Goal: Transaction & Acquisition: Purchase product/service

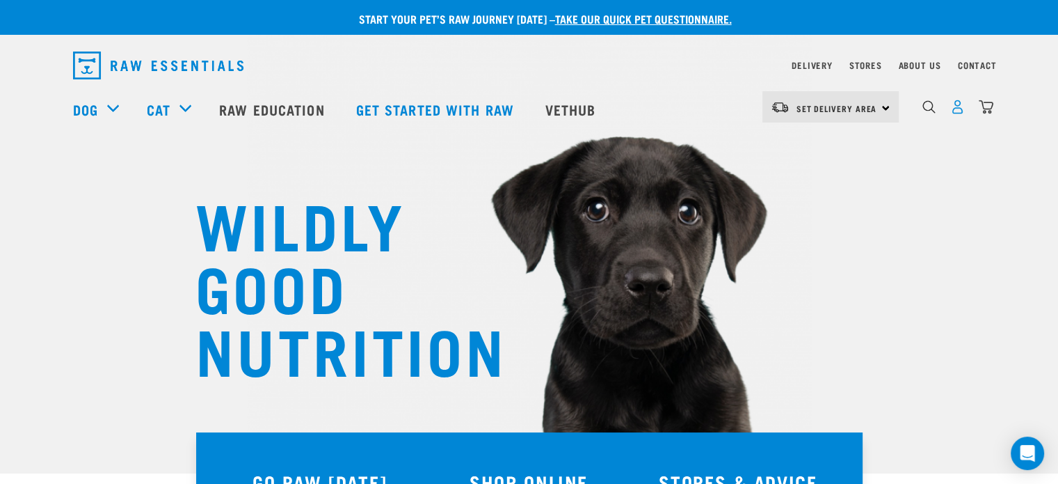
click at [951, 109] on img "dropdown navigation" at bounding box center [957, 106] width 15 height 15
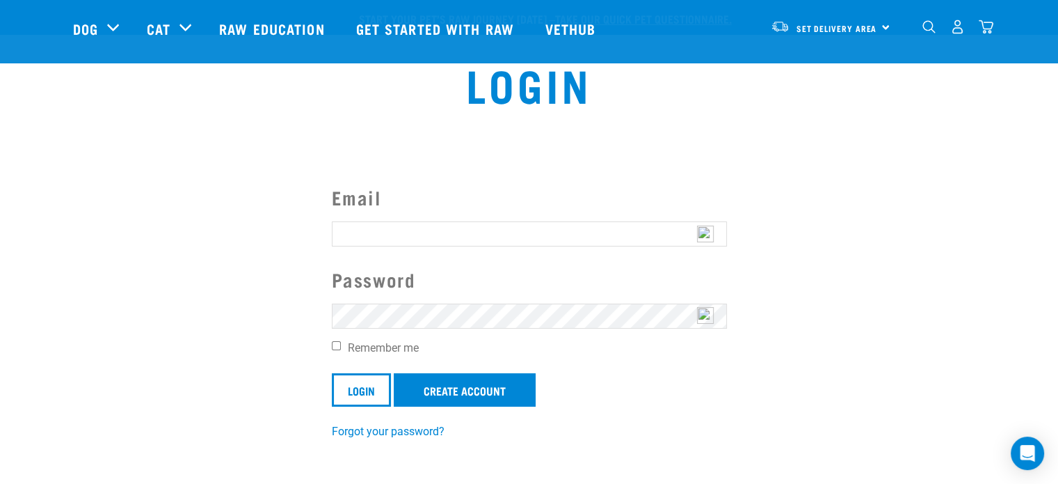
scroll to position [114, 0]
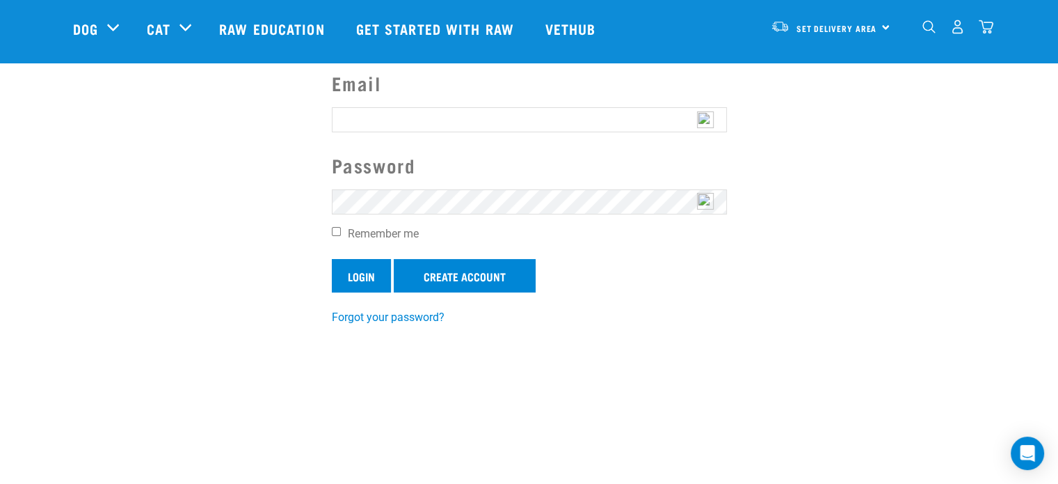
type input "[PERSON_NAME][EMAIL_ADDRESS][DOMAIN_NAME]"
click at [370, 272] on input "Login" at bounding box center [361, 275] width 59 height 33
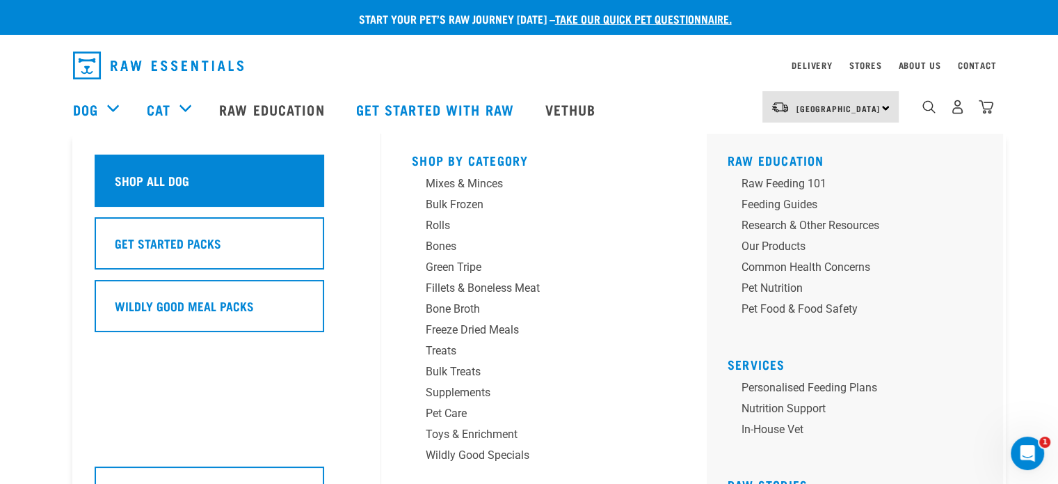
click at [129, 175] on h5 "Shop All Dog" at bounding box center [152, 180] width 74 height 18
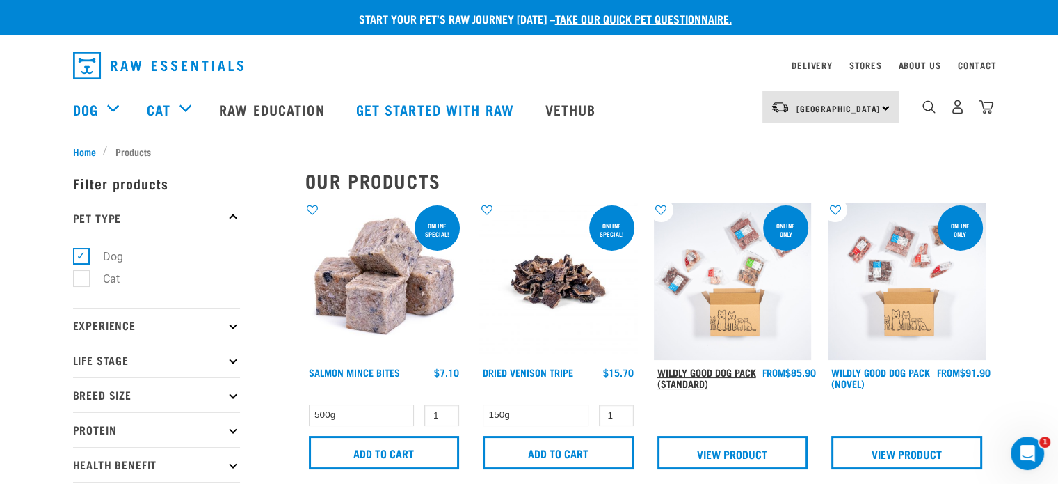
click at [749, 369] on link "Wildly Good Dog Pack (Standard)" at bounding box center [706, 377] width 99 height 16
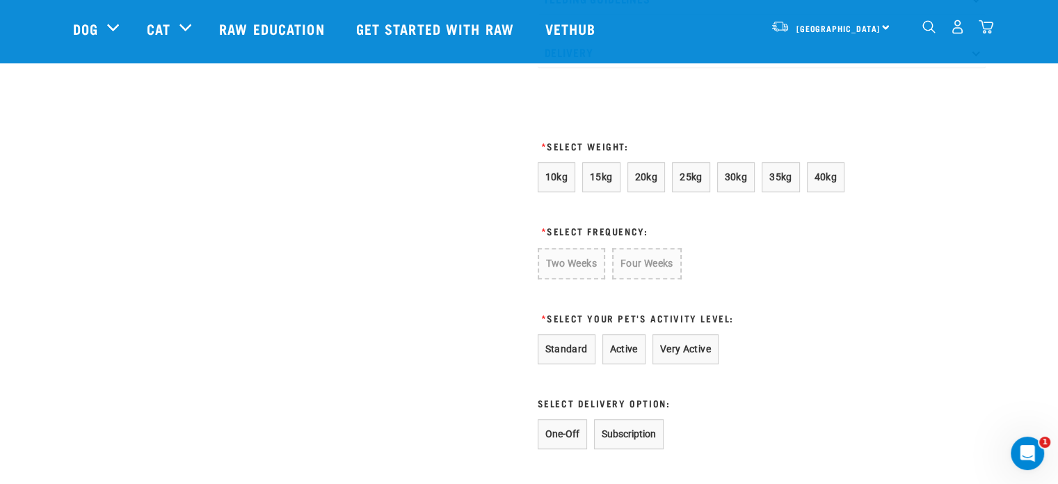
scroll to position [742, 0]
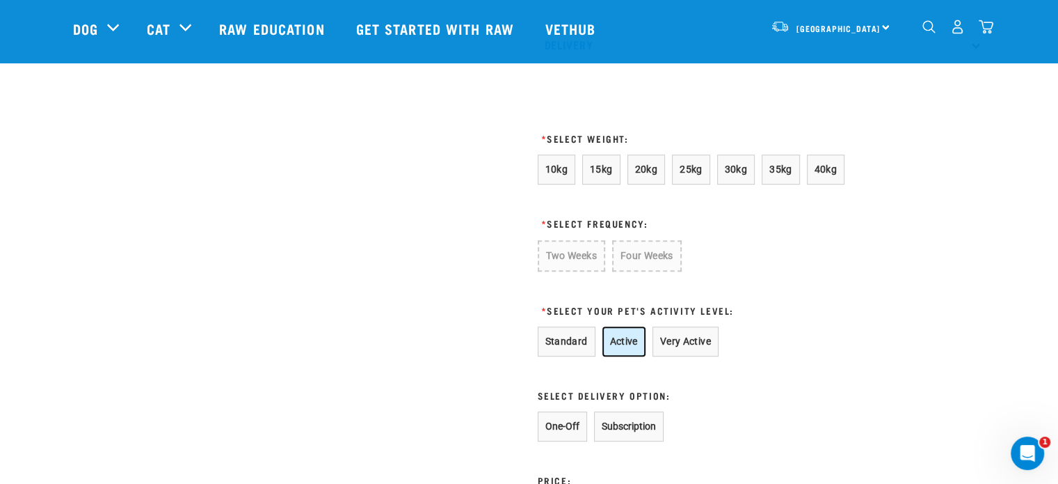
click at [628, 353] on button "Active" at bounding box center [623, 341] width 43 height 30
click at [561, 184] on button "10kg" at bounding box center [557, 169] width 38 height 30
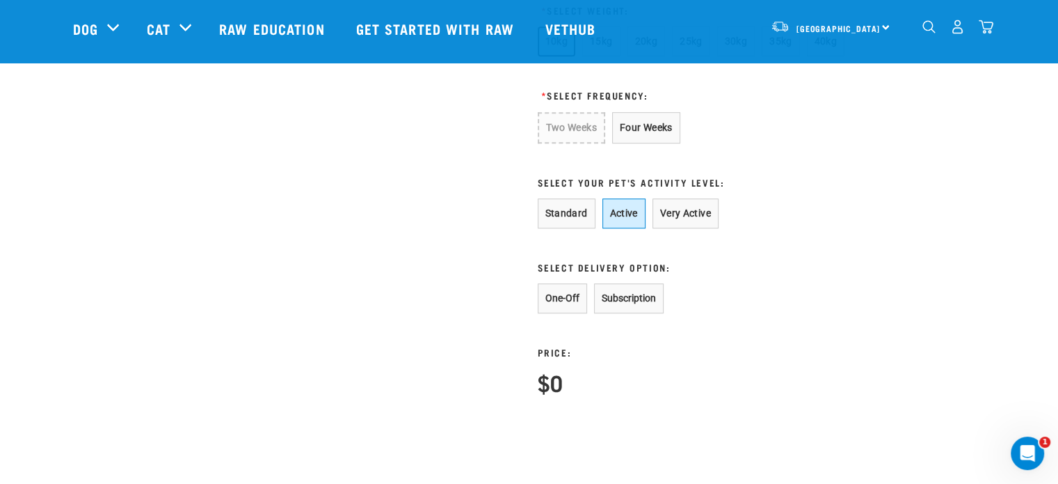
scroll to position [873, 0]
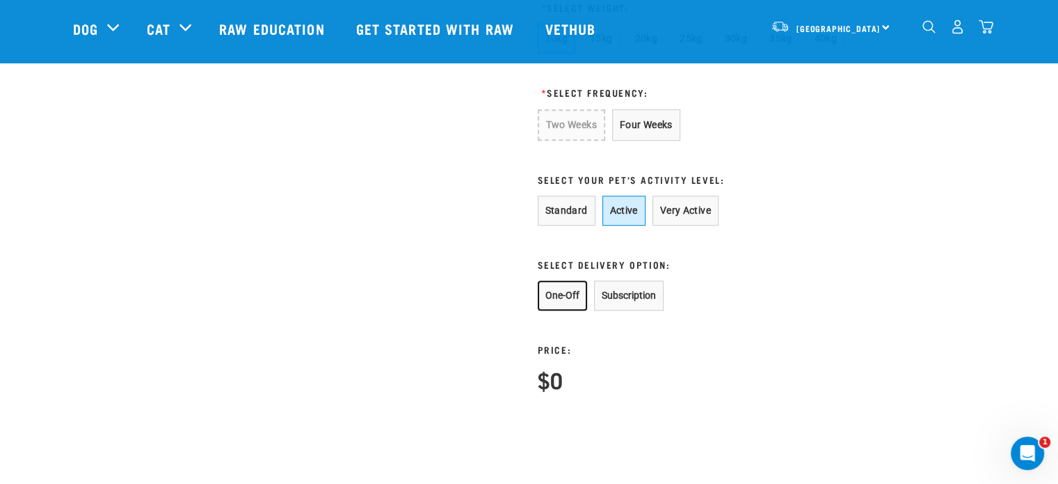
click at [568, 306] on button "One-Off" at bounding box center [562, 295] width 49 height 30
click at [570, 308] on button "One-Off" at bounding box center [562, 295] width 49 height 30
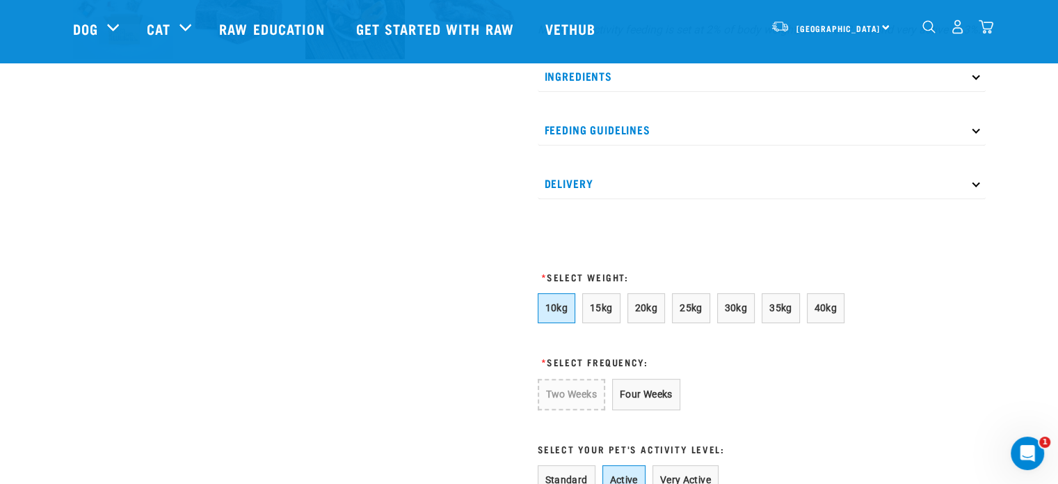
scroll to position [605, 0]
click at [645, 321] on button "20kg" at bounding box center [647, 307] width 38 height 30
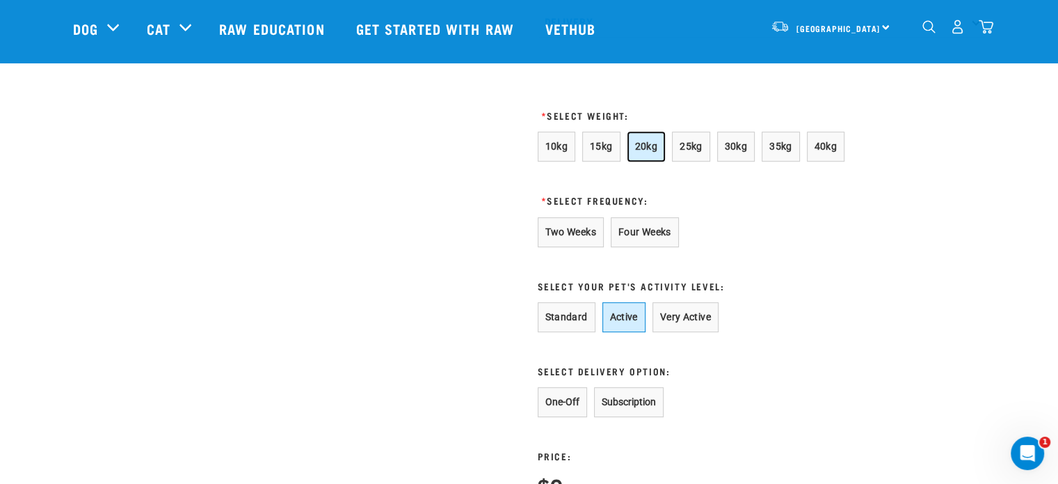
scroll to position [767, 0]
click at [551, 244] on button "Two Weeks" at bounding box center [571, 231] width 66 height 30
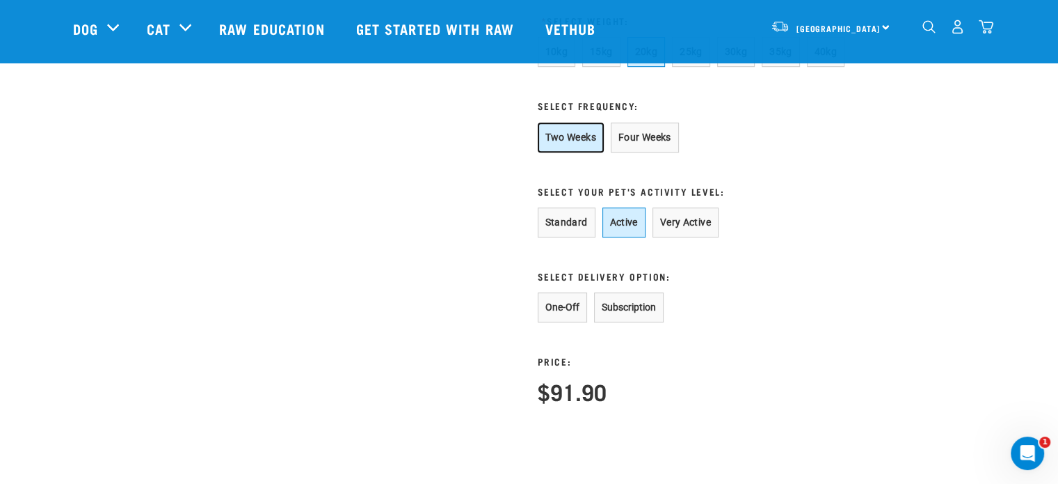
scroll to position [860, 0]
click at [683, 232] on button "Very Active" at bounding box center [686, 222] width 66 height 30
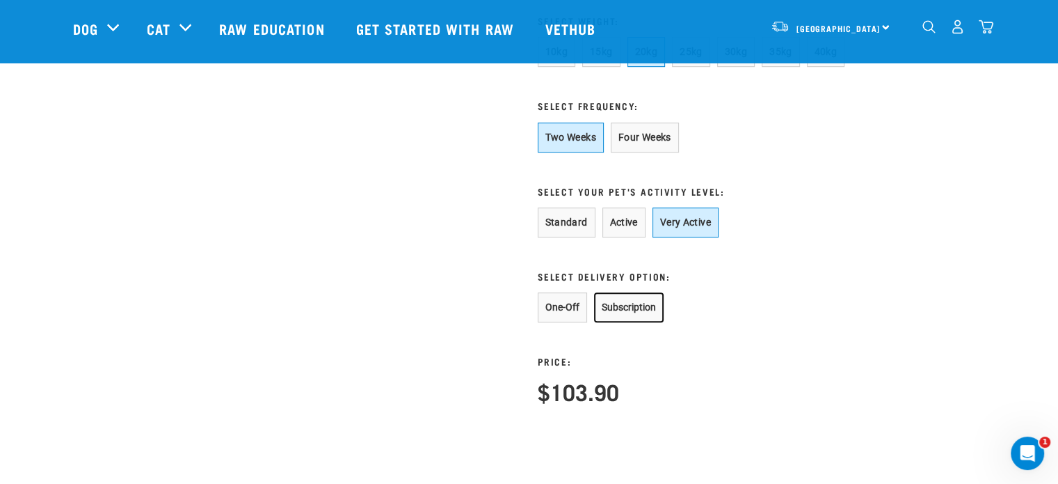
click at [635, 322] on button "Subscription" at bounding box center [629, 307] width 70 height 30
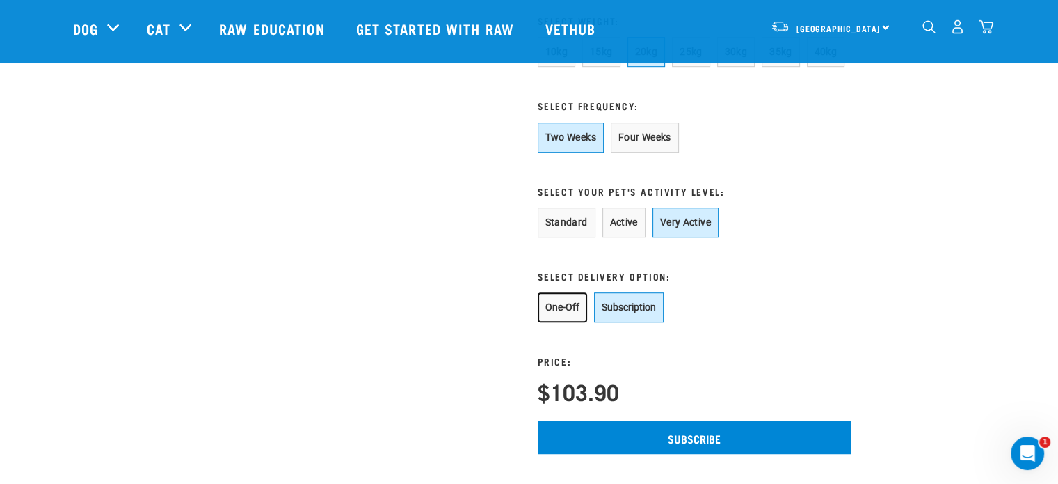
click at [571, 322] on button "One-Off" at bounding box center [562, 307] width 49 height 30
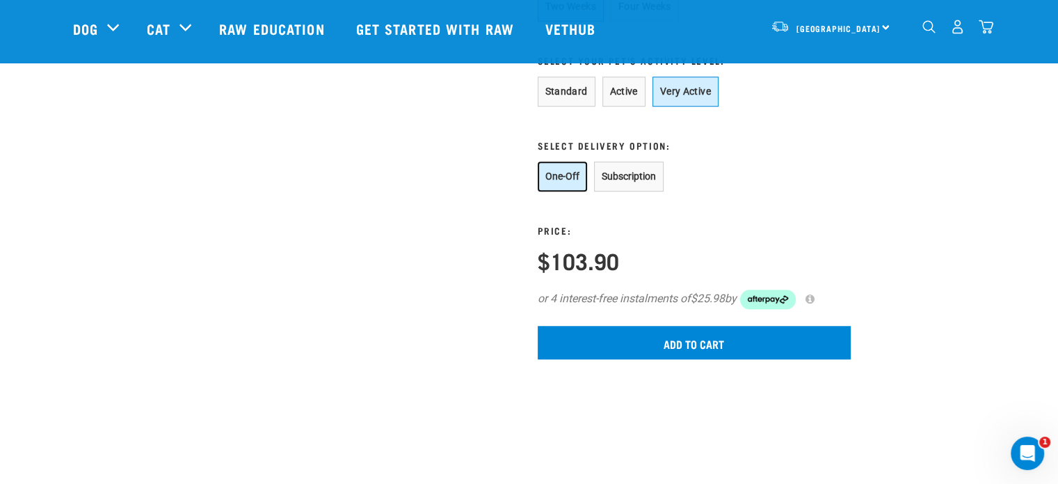
scroll to position [991, 0]
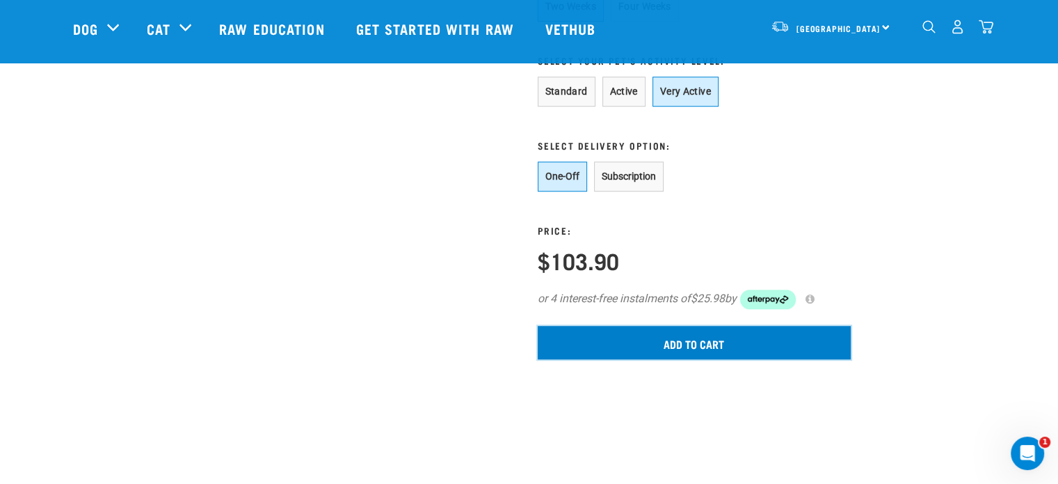
click at [669, 357] on input "Add to cart" at bounding box center [694, 342] width 313 height 33
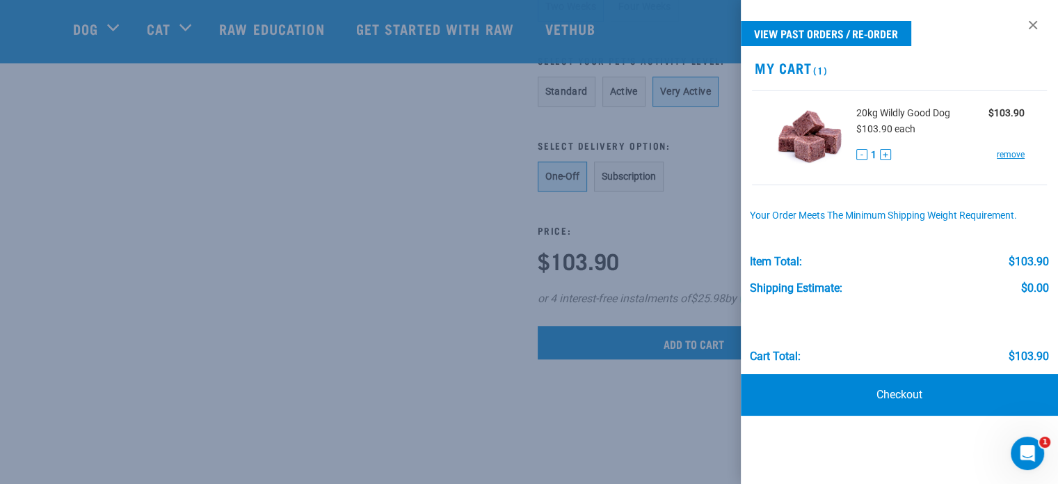
click at [304, 79] on div at bounding box center [529, 242] width 1058 height 484
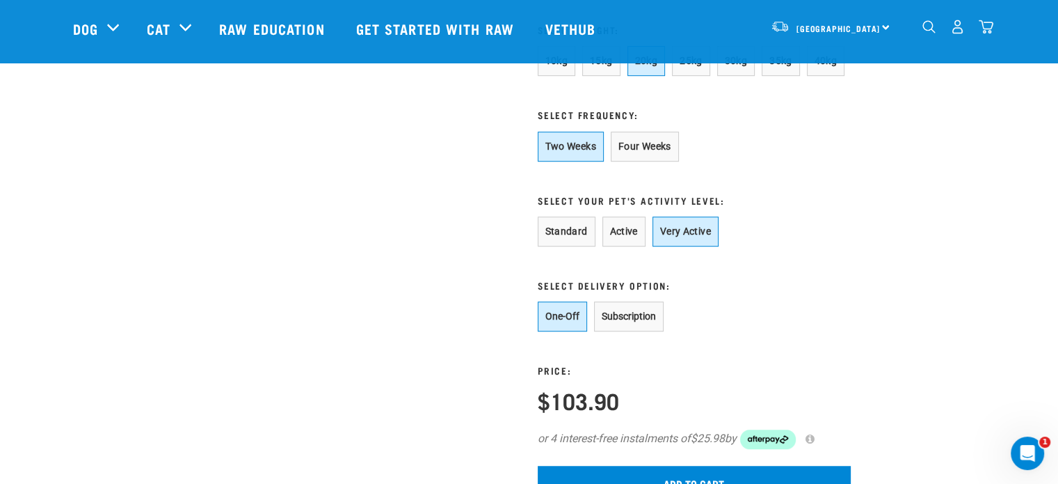
scroll to position [850, 0]
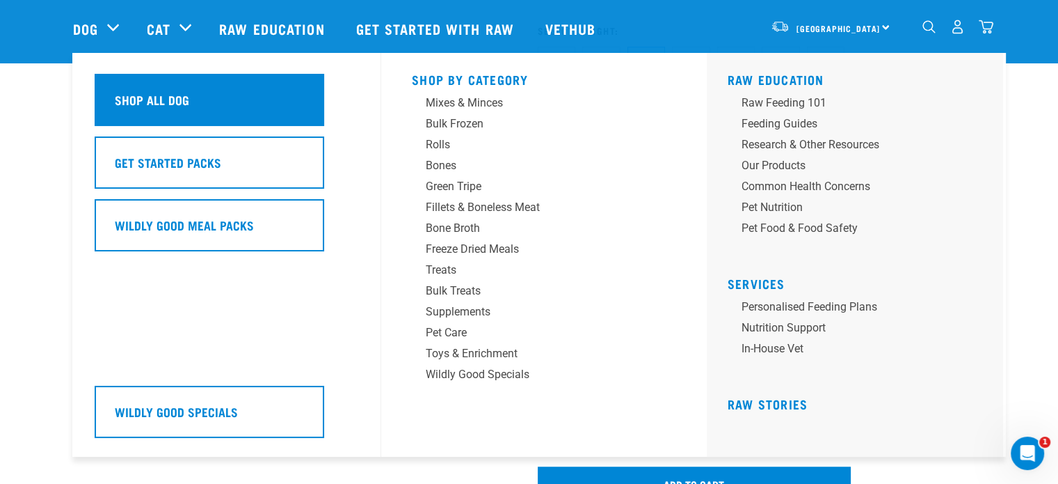
click at [142, 89] on div "Shop All Dog" at bounding box center [210, 100] width 230 height 52
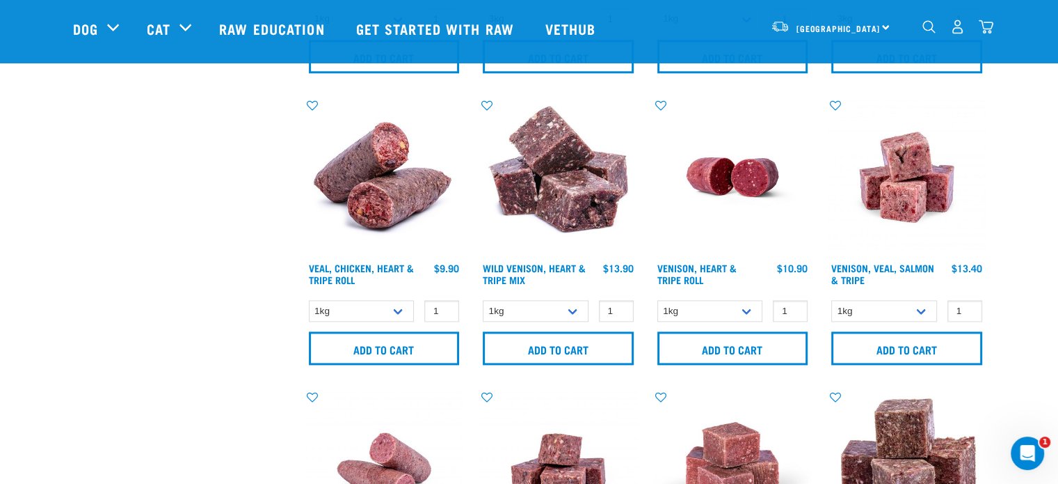
scroll to position [1755, 0]
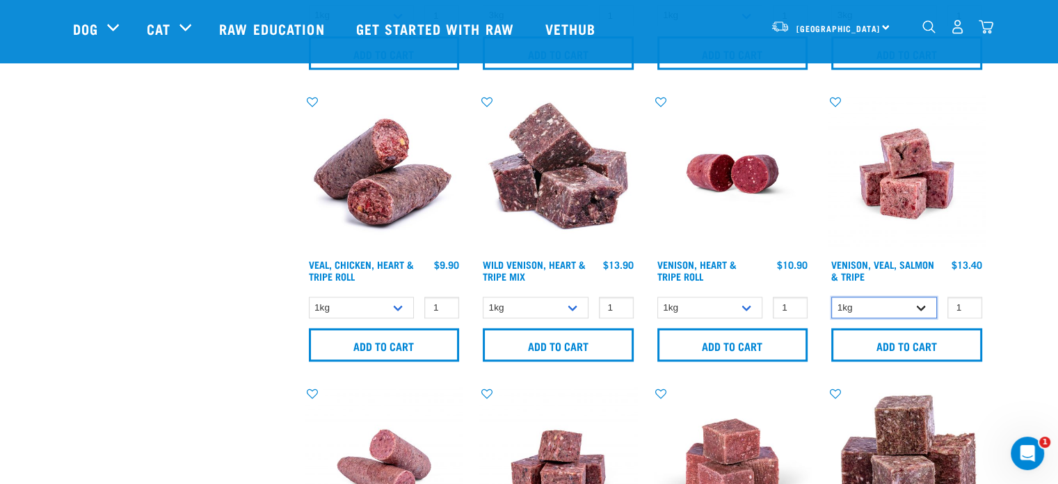
click at [904, 303] on select "1kg 3kg" at bounding box center [884, 307] width 106 height 22
select select "62284"
click at [831, 296] on select "1kg 3kg" at bounding box center [884, 307] width 106 height 22
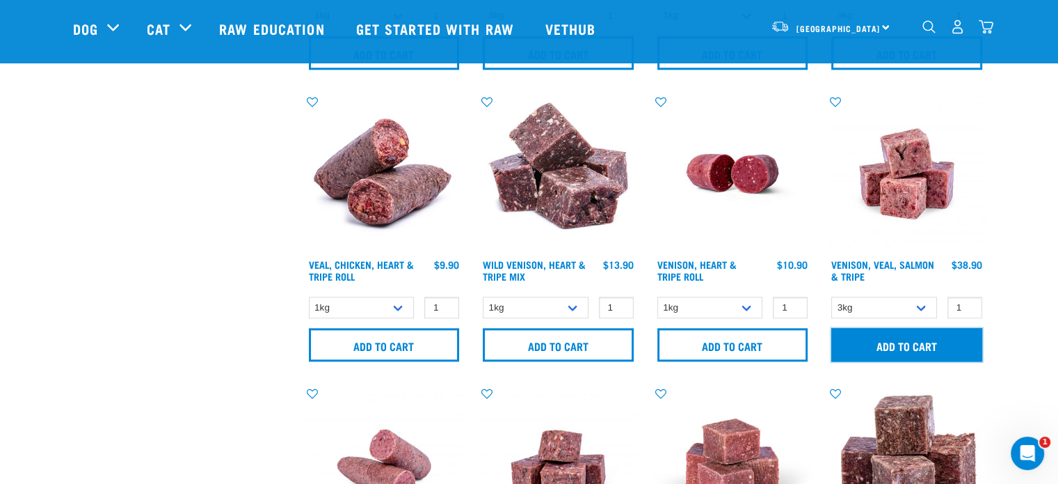
click at [895, 351] on input "Add to cart" at bounding box center [906, 344] width 151 height 33
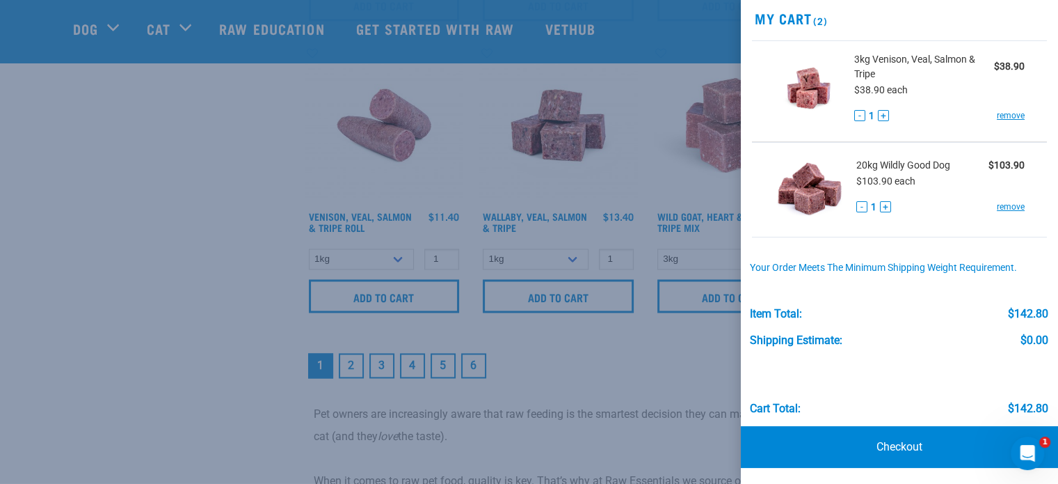
scroll to position [2104, 0]
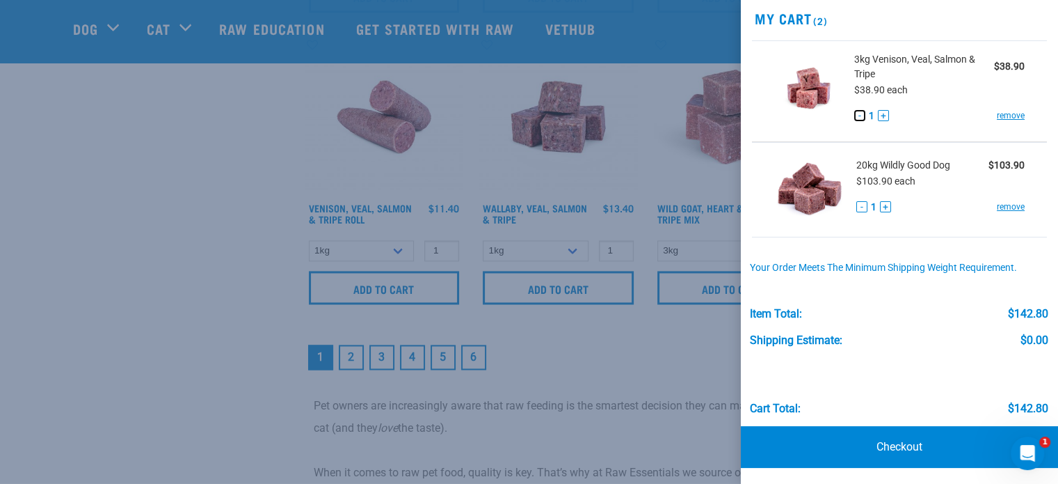
click at [857, 113] on button "-" at bounding box center [859, 115] width 11 height 11
click at [997, 116] on link "remove" at bounding box center [1011, 115] width 28 height 13
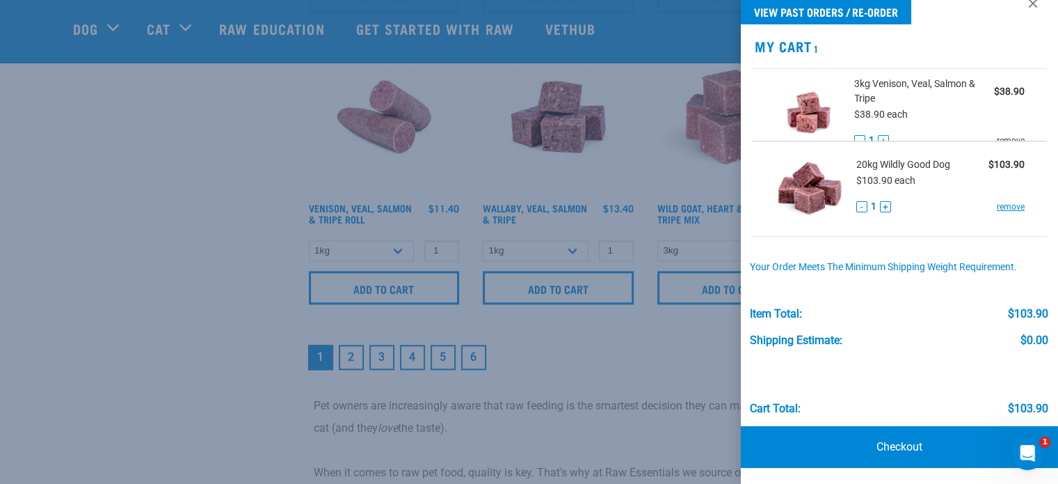
scroll to position [0, 0]
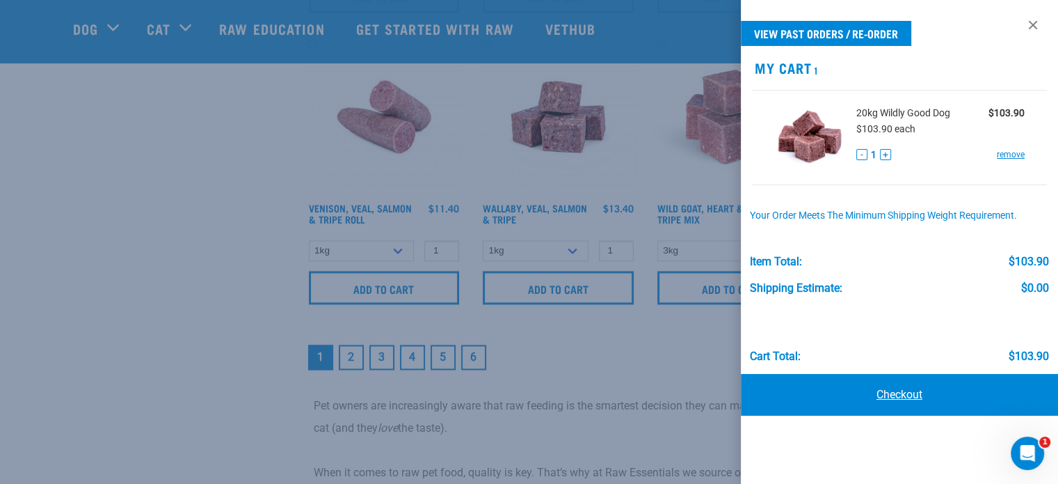
click at [918, 383] on link "Checkout" at bounding box center [899, 395] width 317 height 42
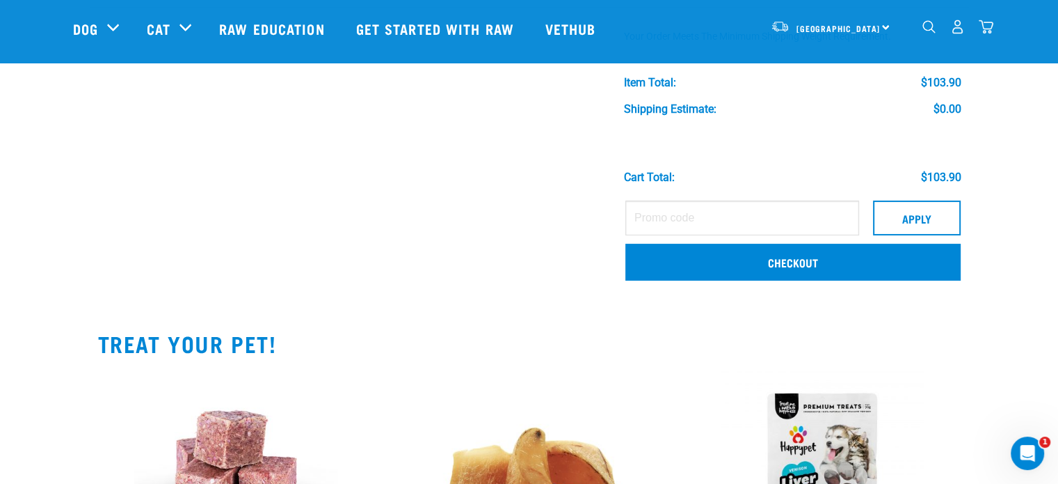
scroll to position [207, 0]
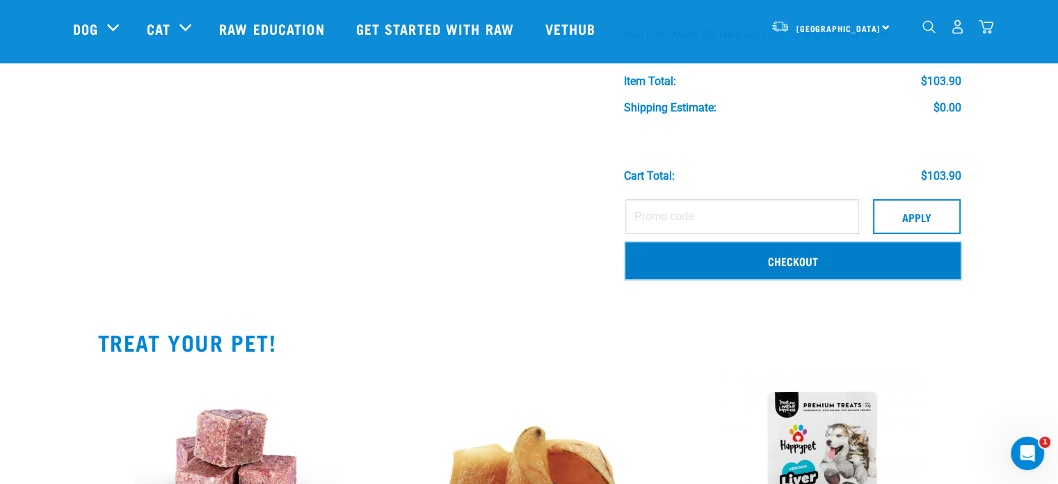
click at [863, 277] on link "Checkout" at bounding box center [792, 260] width 335 height 36
click at [849, 266] on link "Checkout" at bounding box center [792, 260] width 335 height 36
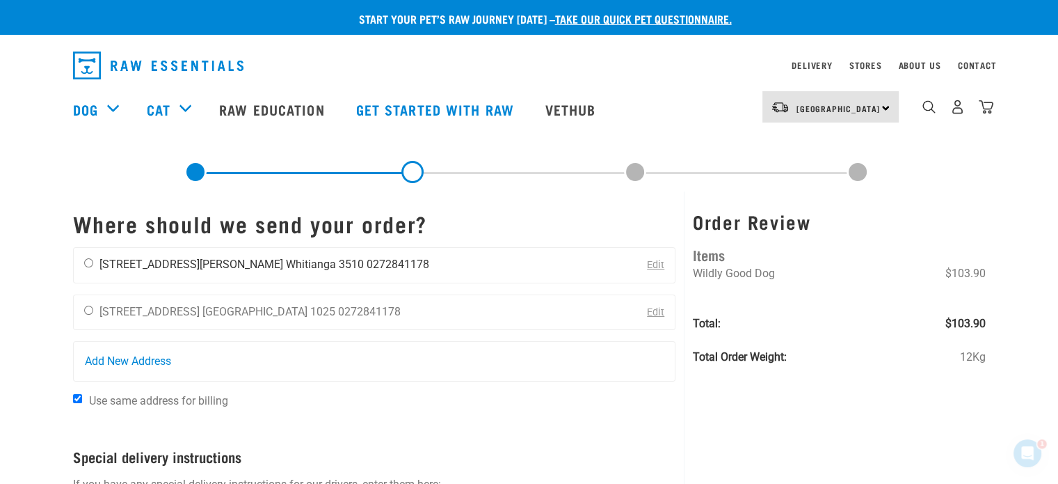
click at [83, 258] on div "[PERSON_NAME] [STREET_ADDRESS][PERSON_NAME] [GEOGRAPHIC_DATA] 3510 0272841178" at bounding box center [257, 265] width 366 height 35
click at [88, 259] on input "radio" at bounding box center [88, 262] width 9 height 9
radio input "true"
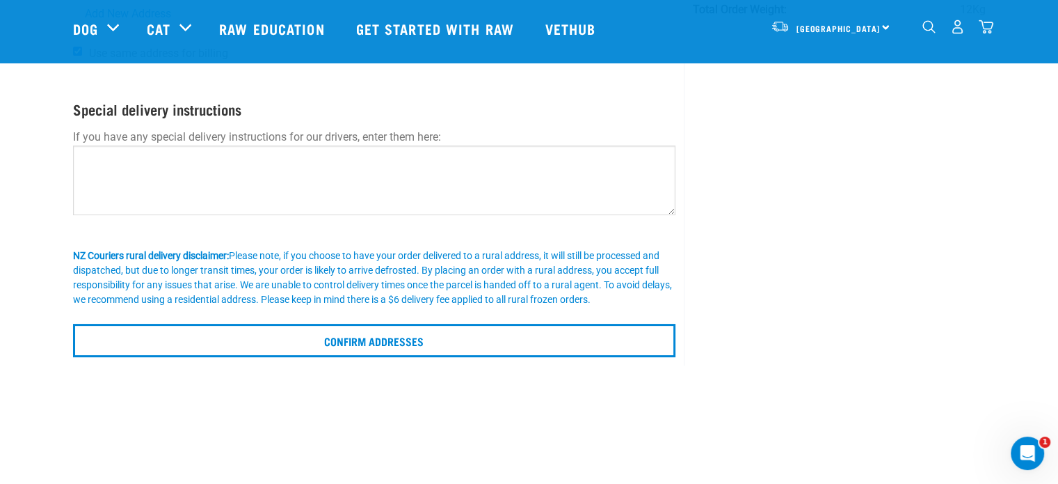
scroll to position [246, 0]
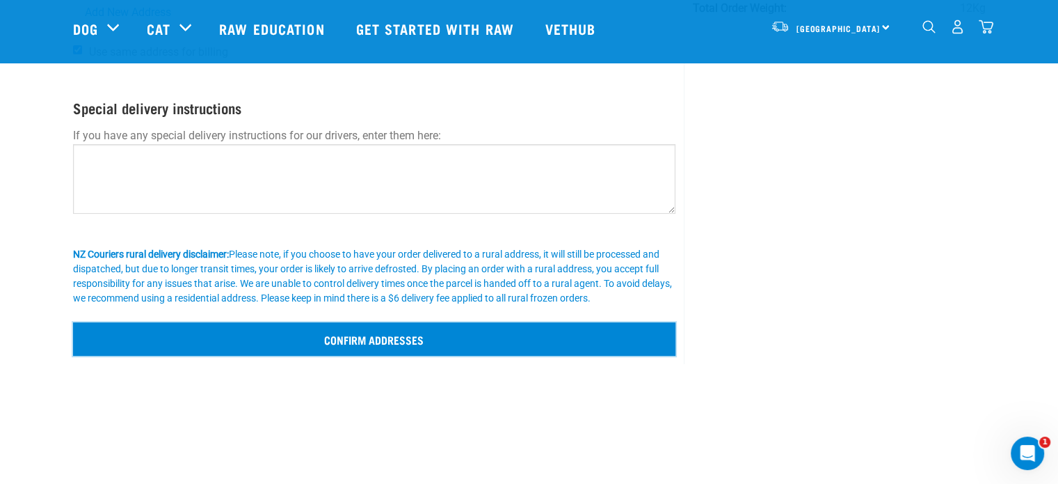
click at [346, 336] on input "Confirm addresses" at bounding box center [374, 338] width 603 height 33
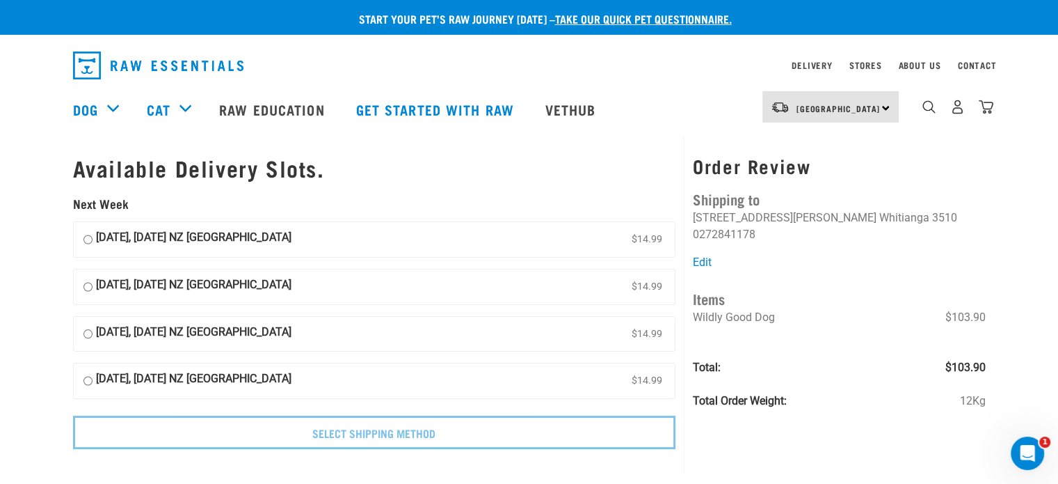
click at [86, 240] on input "19 August, Tuesday NZ Couriers North Island $14.99" at bounding box center [87, 239] width 9 height 21
radio input "true"
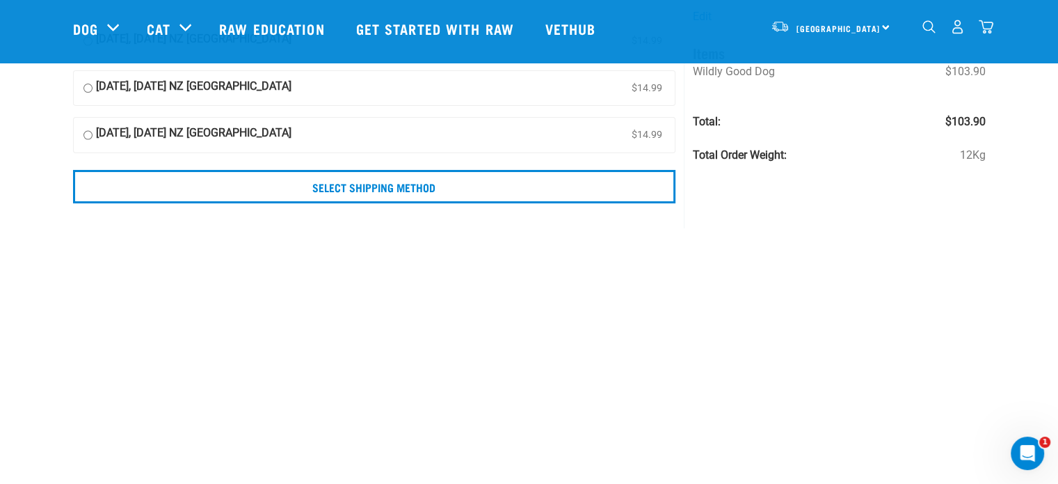
scroll to position [144, 0]
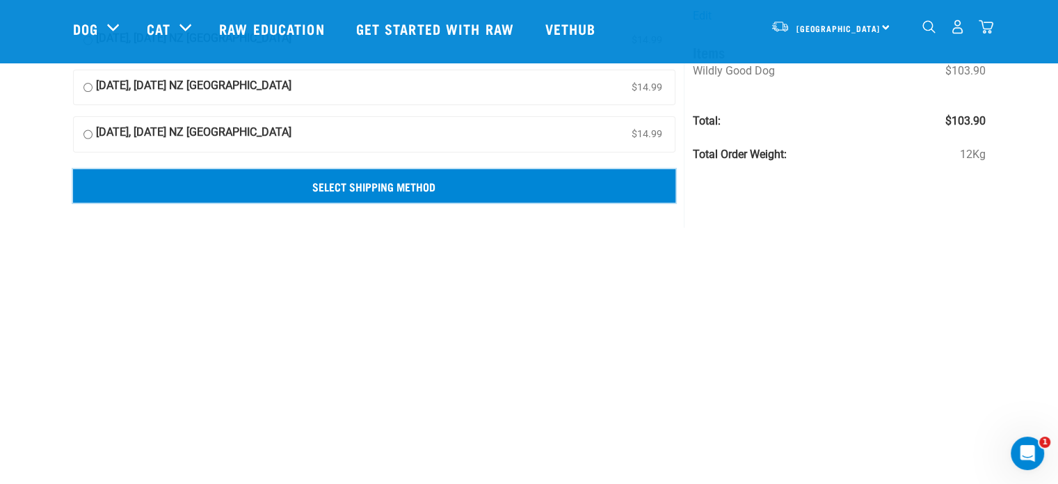
click at [364, 185] on input "Select Shipping Method" at bounding box center [374, 185] width 603 height 33
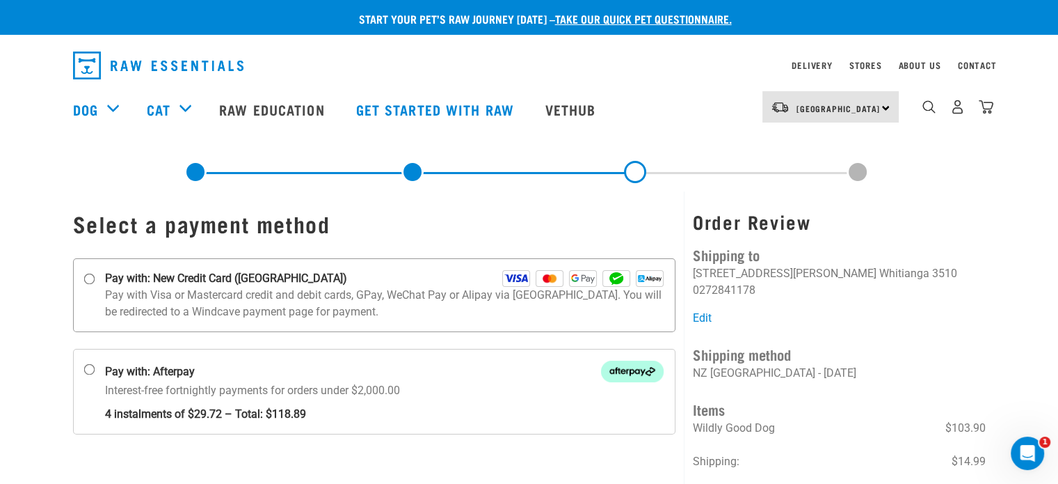
click at [230, 280] on strong "Pay with: New Credit Card ([GEOGRAPHIC_DATA])" at bounding box center [226, 278] width 242 height 17
click at [95, 280] on input "Pay with: New Credit Card (Windcave)" at bounding box center [88, 278] width 11 height 11
radio input "true"
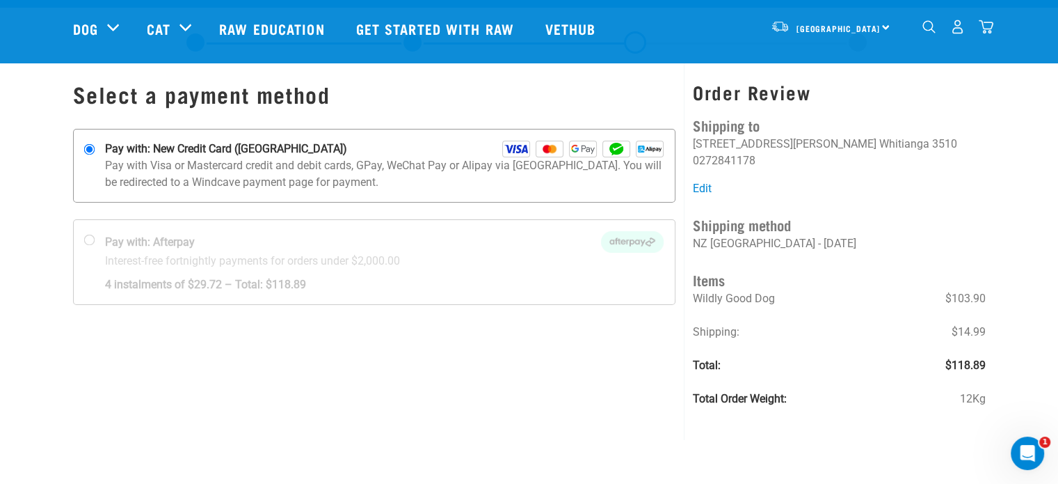
scroll to position [24, 0]
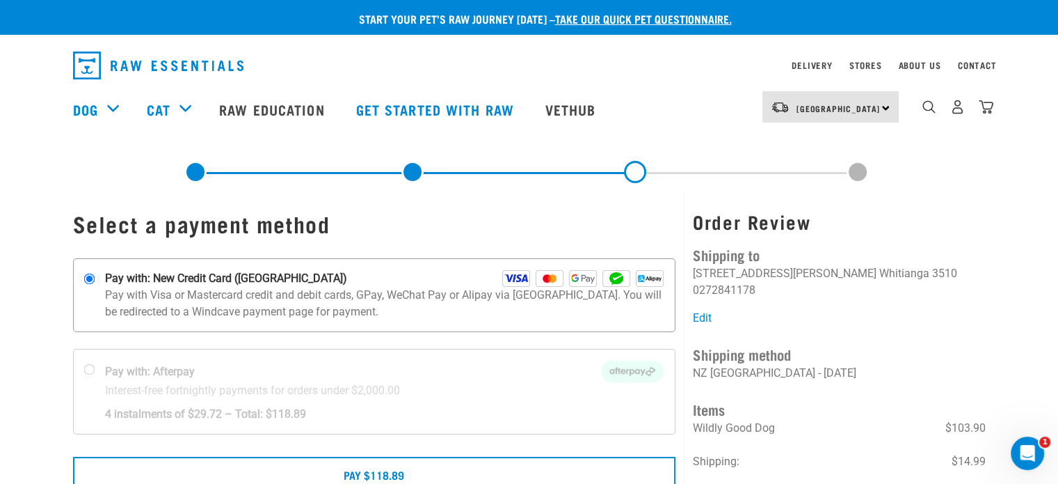
click at [523, 277] on img at bounding box center [516, 278] width 28 height 17
click at [95, 277] on input "Pay with: New Credit Card ([GEOGRAPHIC_DATA])" at bounding box center [88, 278] width 11 height 11
click at [406, 283] on div "Pay with: New Credit Card ([GEOGRAPHIC_DATA])" at bounding box center [384, 278] width 559 height 17
click at [95, 283] on input "Pay with: New Credit Card ([GEOGRAPHIC_DATA])" at bounding box center [88, 278] width 11 height 11
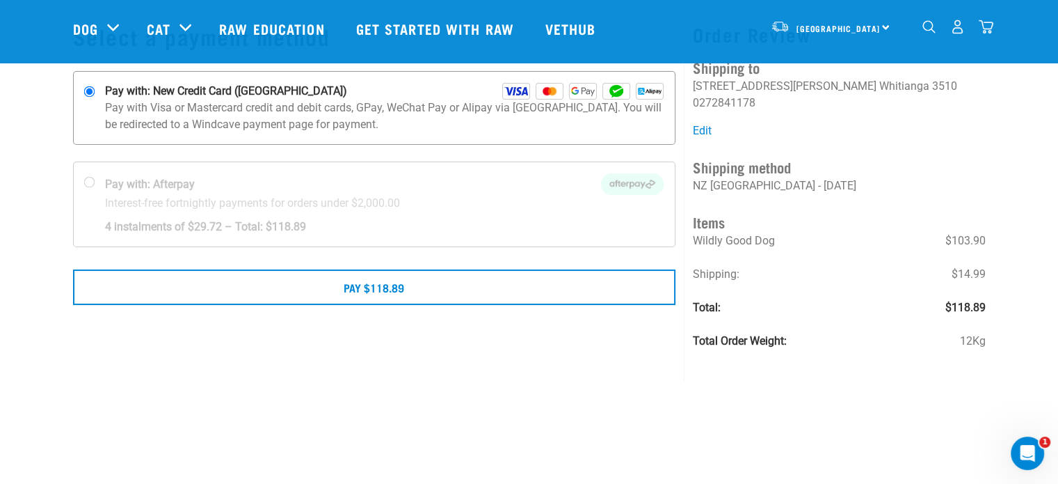
scroll to position [95, 0]
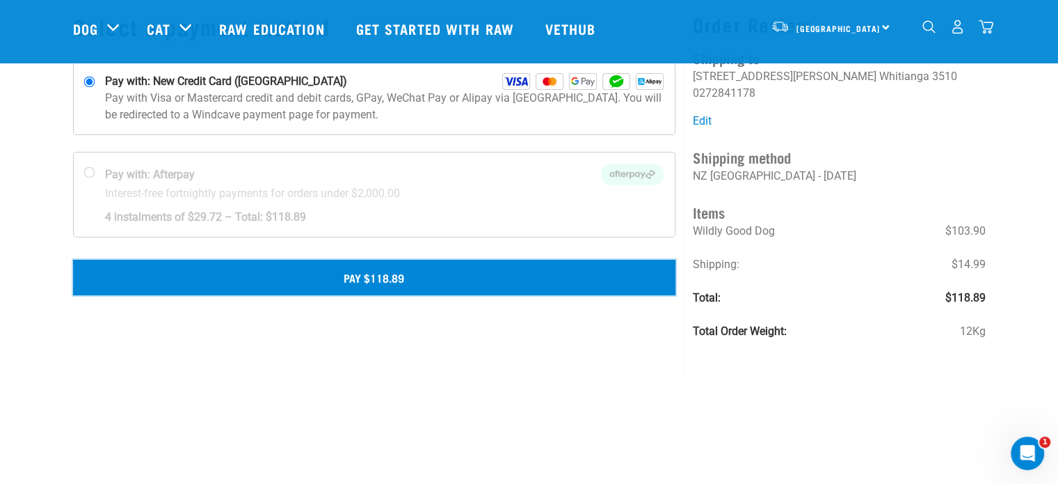
click at [409, 269] on button "Pay $118.89" at bounding box center [374, 277] width 603 height 35
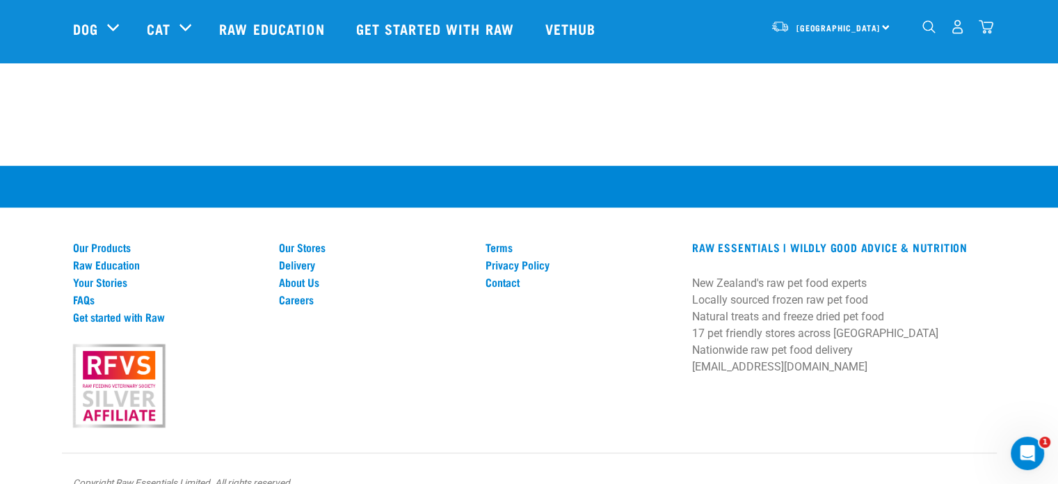
scroll to position [722, 0]
